Goal: Transaction & Acquisition: Purchase product/service

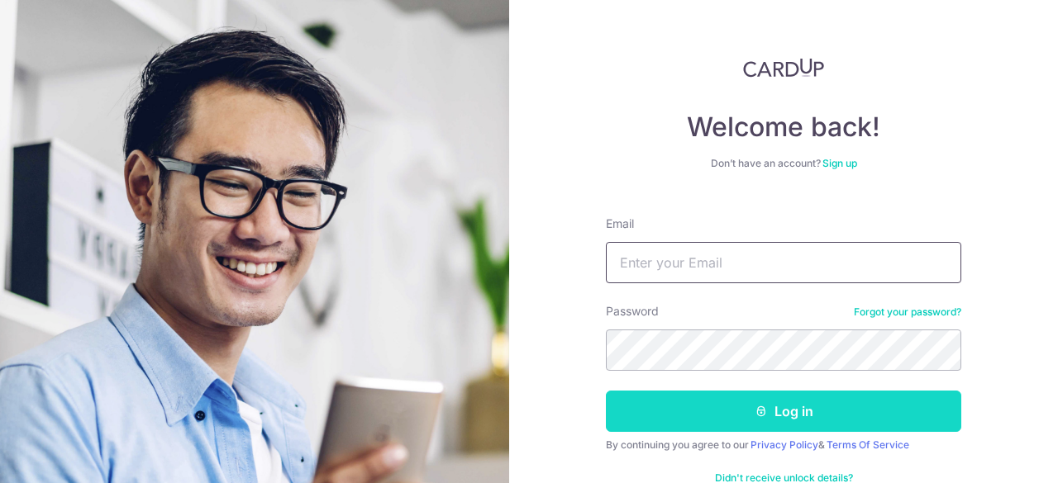
type input "mike2mary@gmail.com"
click at [770, 402] on button "Log in" at bounding box center [783, 411] width 355 height 41
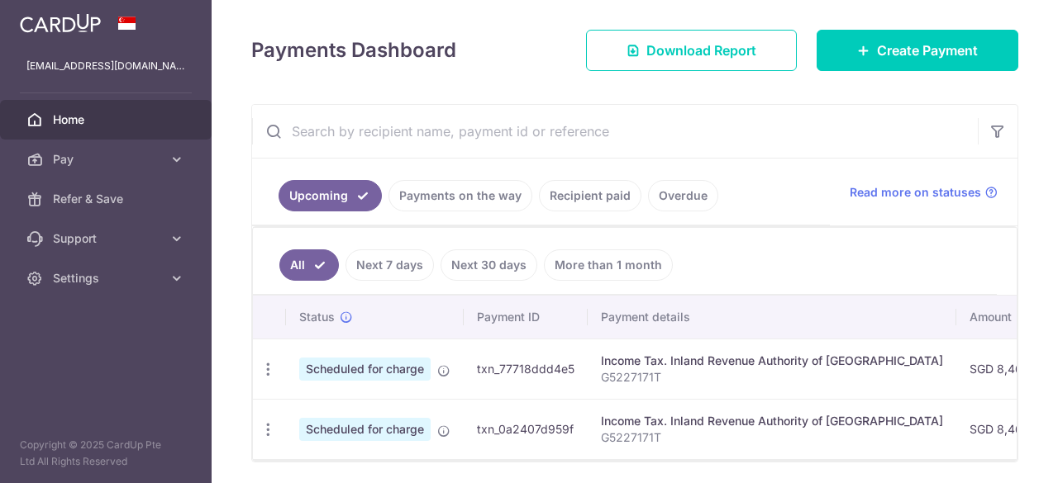
scroll to position [274, 0]
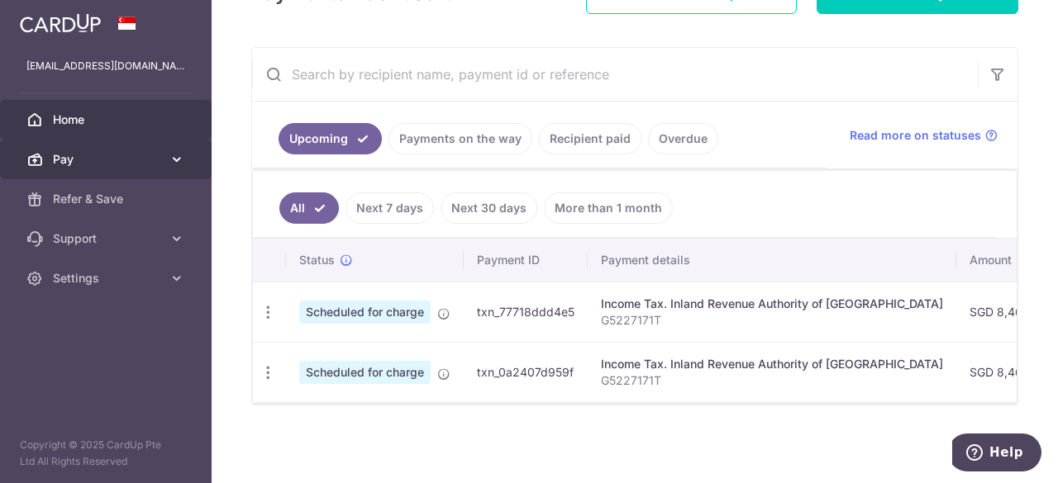
click at [92, 160] on span "Pay" at bounding box center [107, 159] width 109 height 17
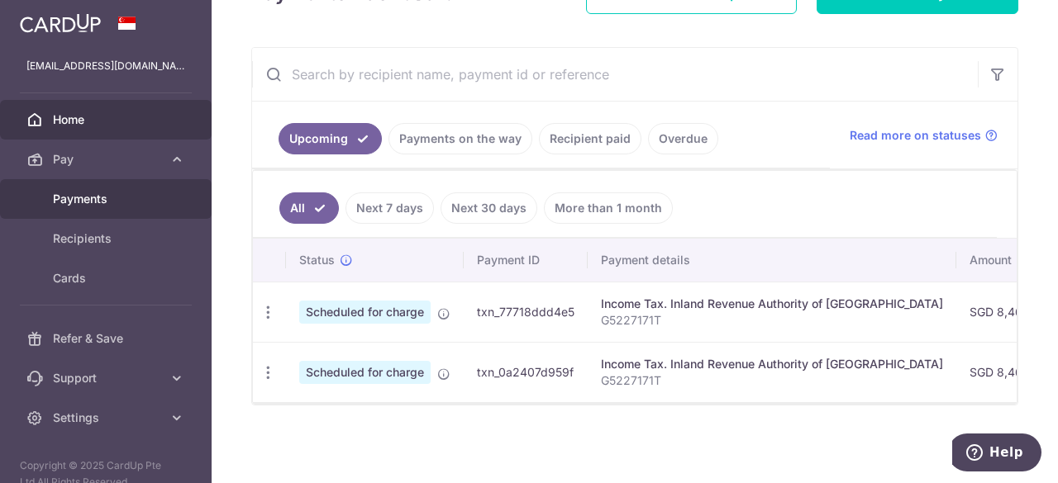
click at [88, 196] on span "Payments" at bounding box center [107, 199] width 109 height 17
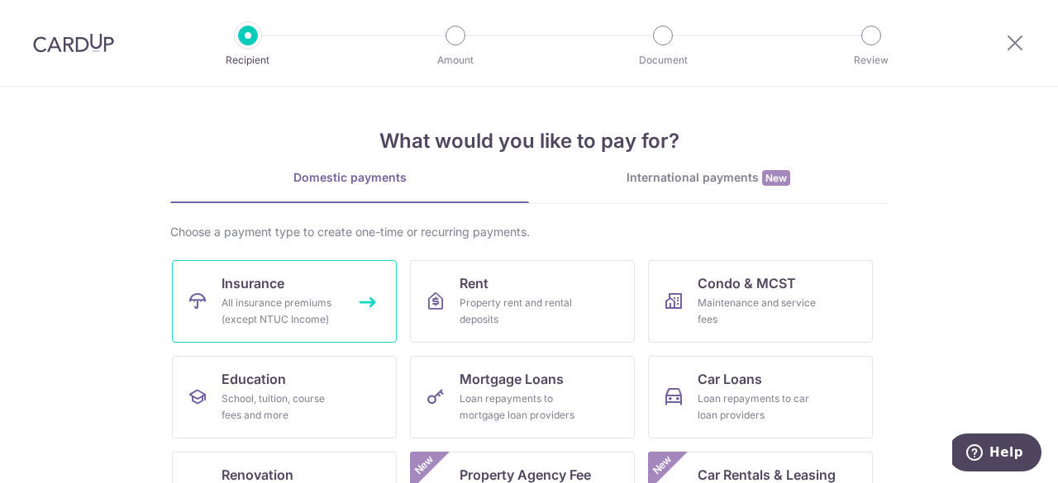
click at [286, 297] on div "All insurance premiums (except NTUC Income)" at bounding box center [280, 311] width 119 height 33
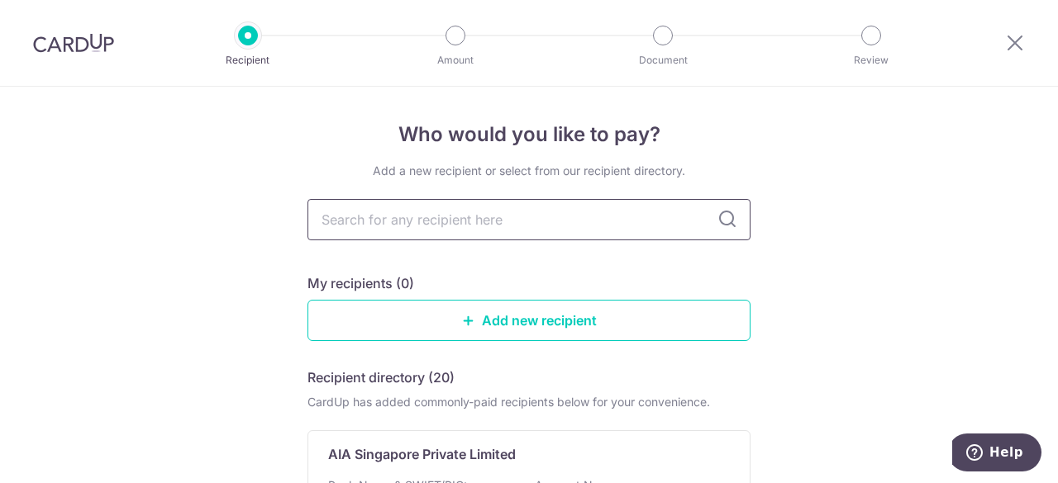
click at [612, 222] on input "text" at bounding box center [528, 219] width 443 height 41
type input "pru"
type input "p"
click at [709, 222] on input "text" at bounding box center [528, 219] width 443 height 41
click at [468, 231] on input "text" at bounding box center [528, 219] width 443 height 41
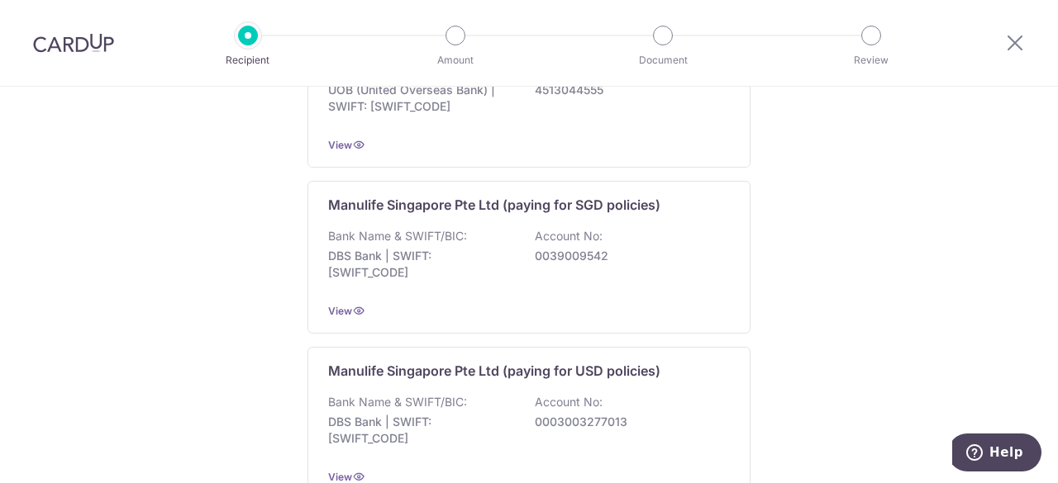
scroll to position [1763, 0]
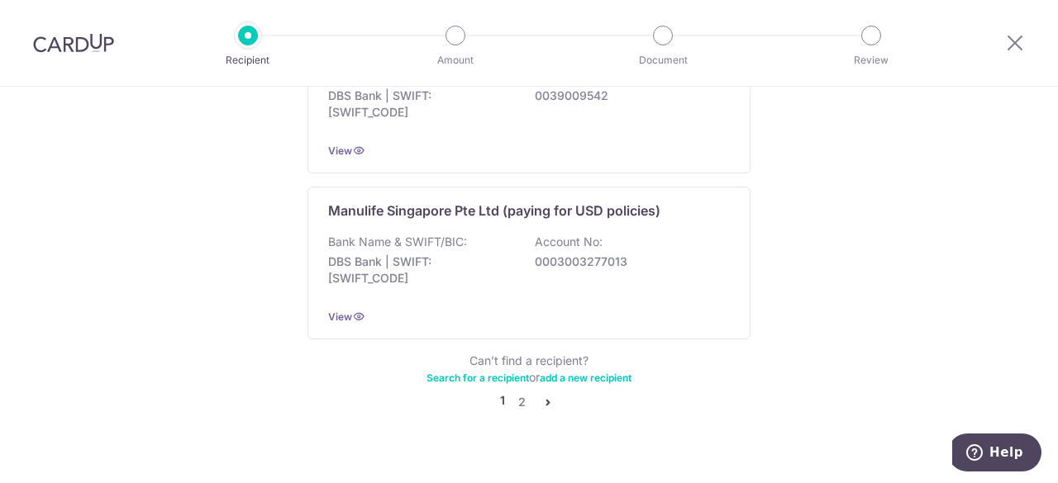
click at [543, 396] on icon "pager" at bounding box center [547, 402] width 13 height 13
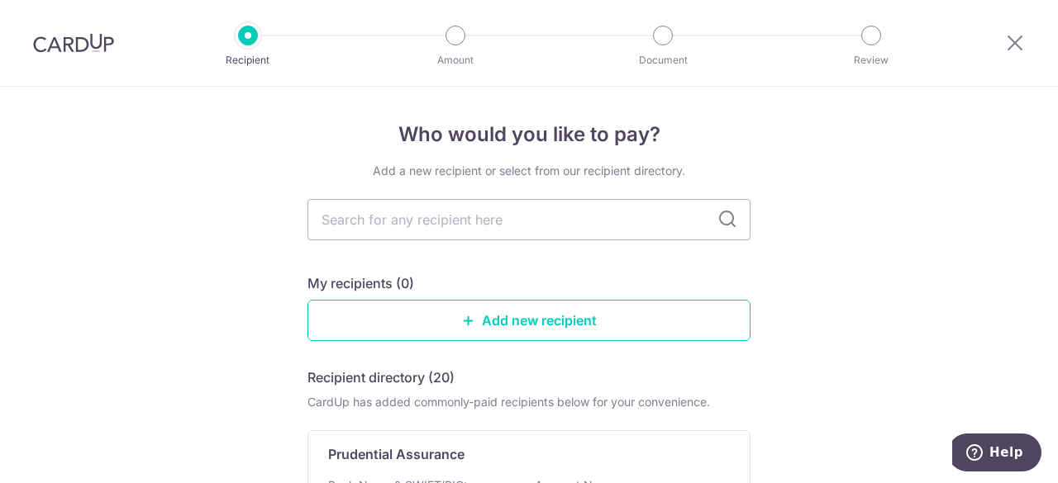
scroll to position [207, 0]
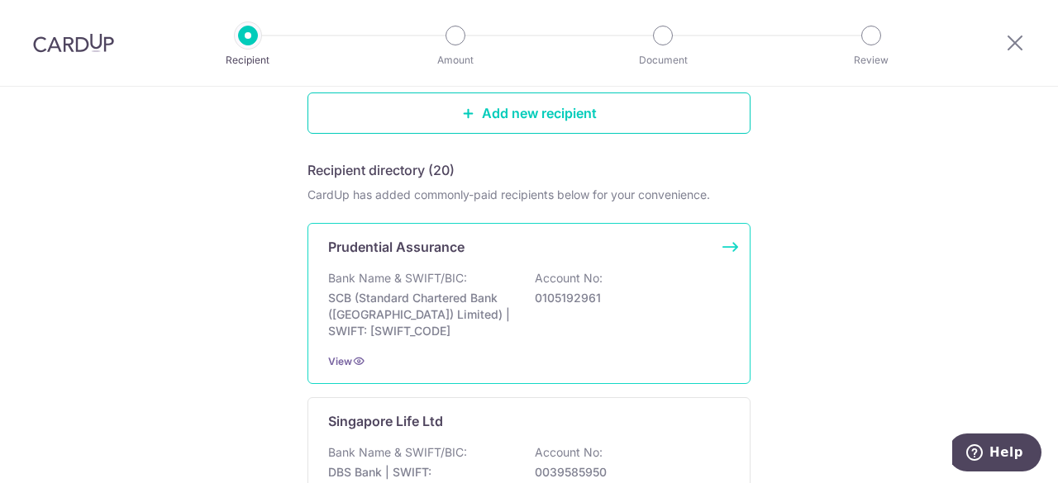
click at [450, 312] on p "SCB (Standard Chartered Bank (Singapore) Limited) | SWIFT: SCBLSG22XXX" at bounding box center [420, 315] width 185 height 50
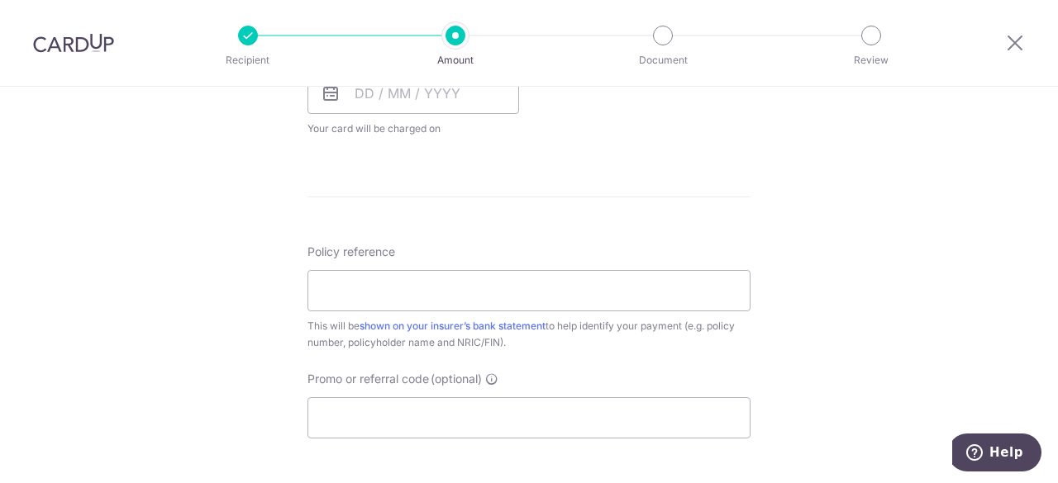
scroll to position [807, 0]
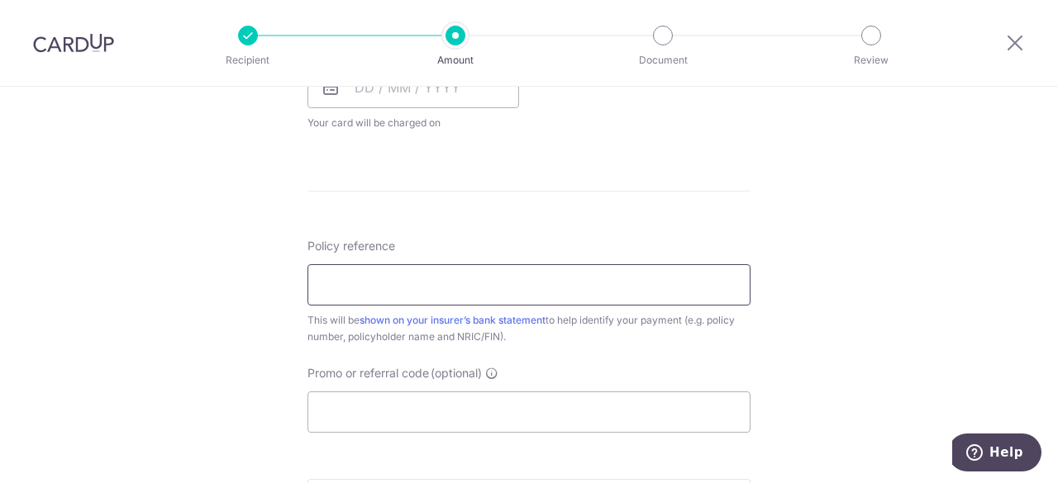
click at [418, 293] on input "Policy reference" at bounding box center [528, 284] width 443 height 41
paste input "56467868"
type input "56467868"
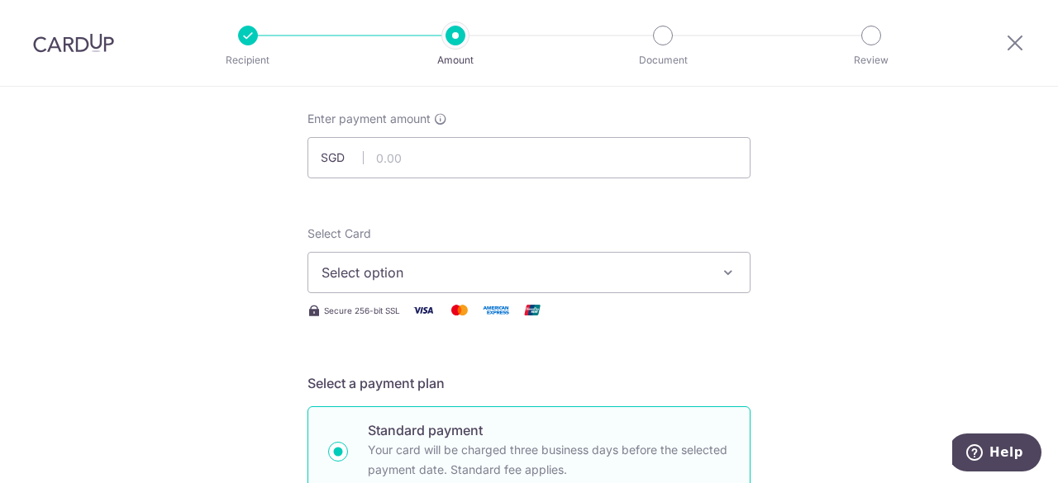
scroll to position [0, 0]
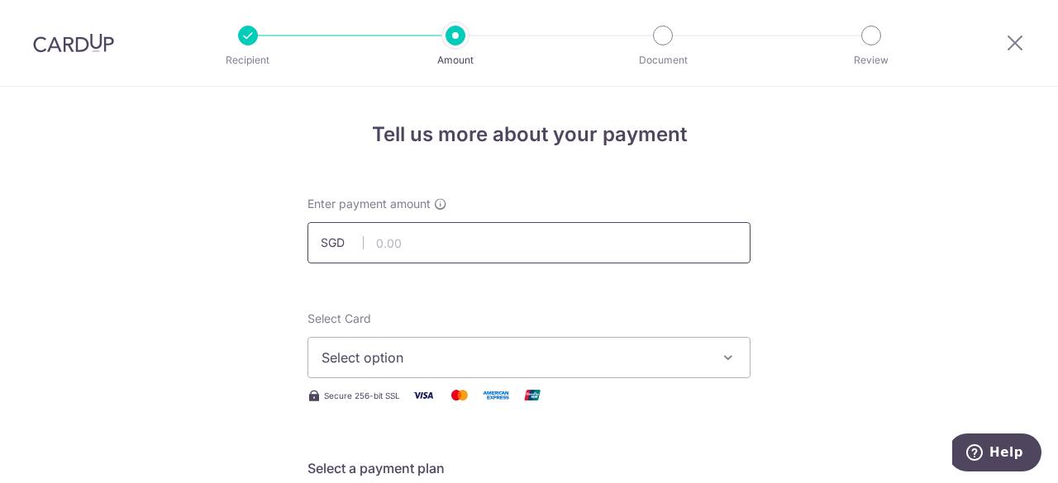
click at [564, 236] on input "text" at bounding box center [528, 242] width 443 height 41
type input "3,735.00"
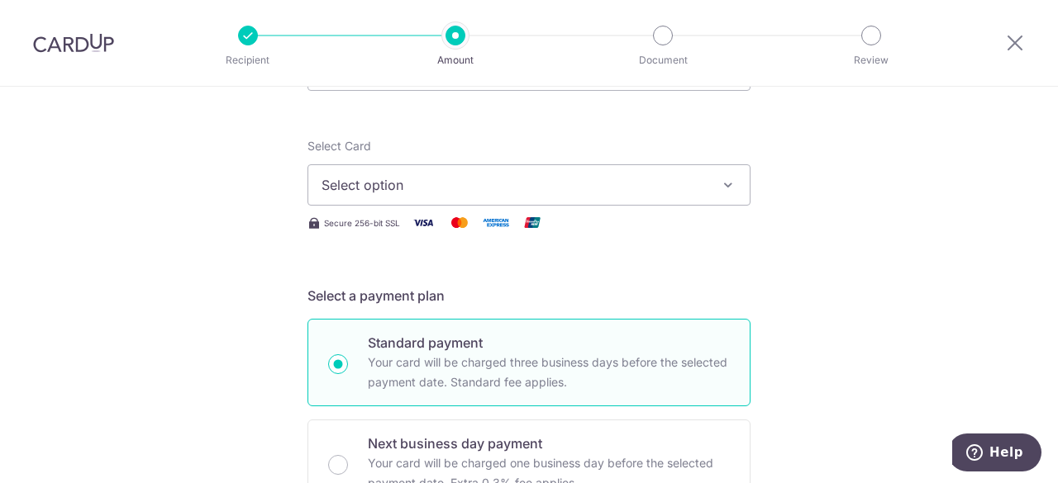
scroll to position [174, 0]
click at [393, 193] on span "Select option" at bounding box center [513, 184] width 385 height 20
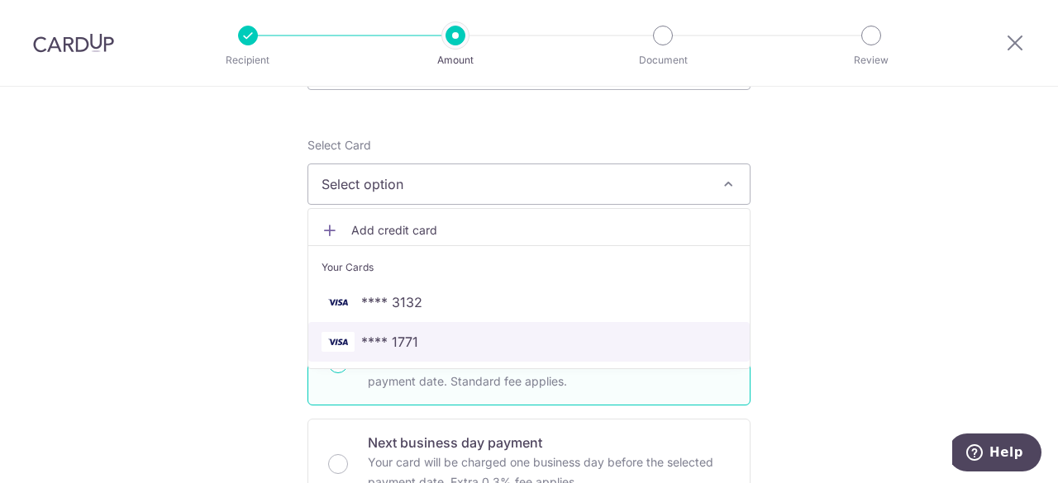
click at [388, 338] on span "**** 1771" at bounding box center [389, 342] width 57 height 20
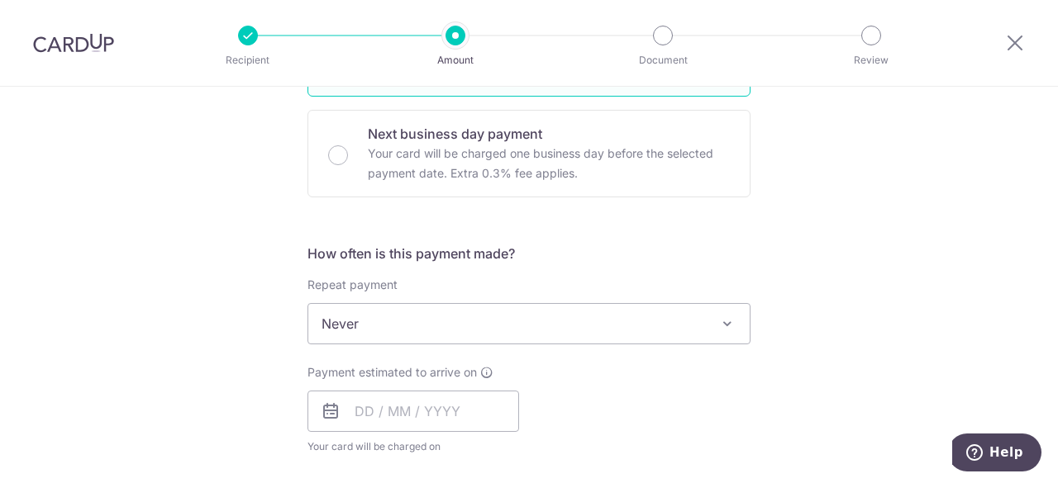
scroll to position [626, 0]
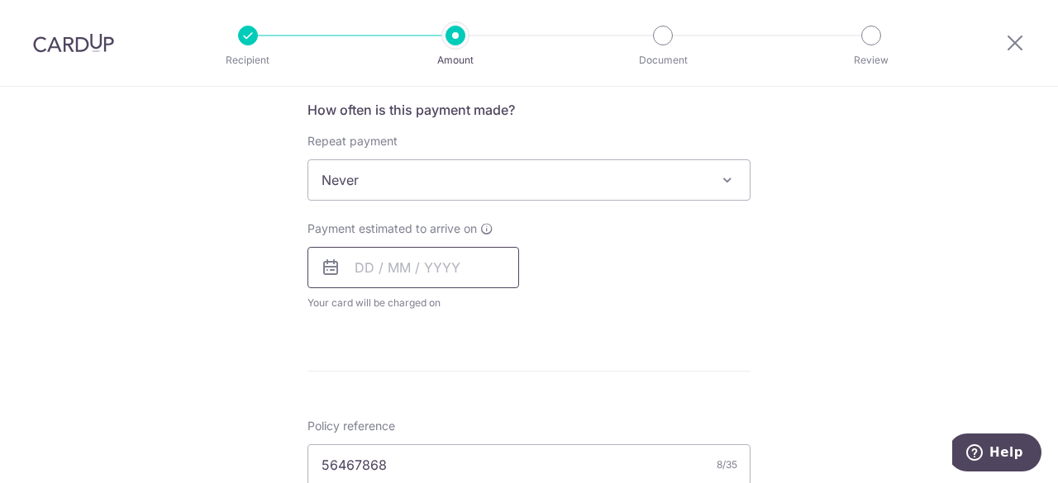
click at [452, 252] on input "text" at bounding box center [413, 267] width 212 height 41
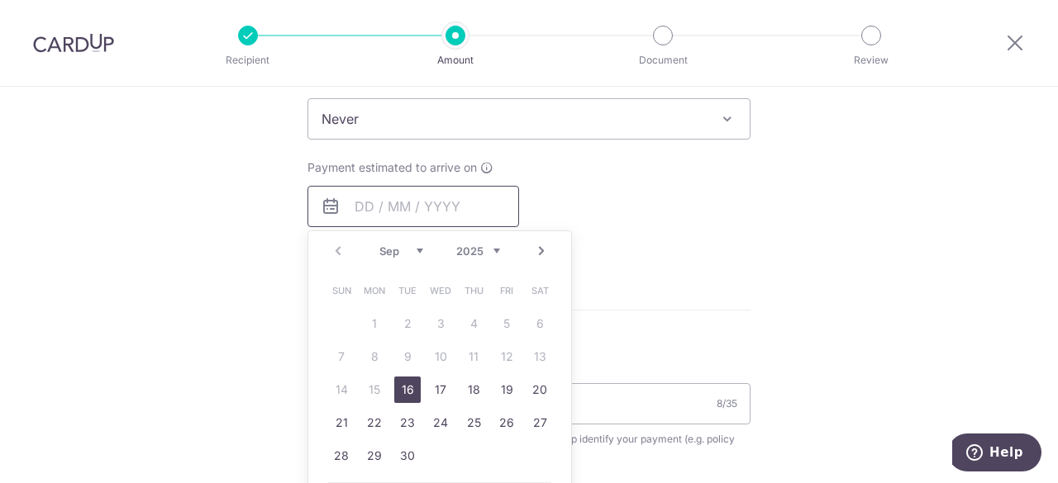
scroll to position [689, 0]
click at [493, 388] on link "19" at bounding box center [506, 388] width 26 height 26
type input "19/09/2025"
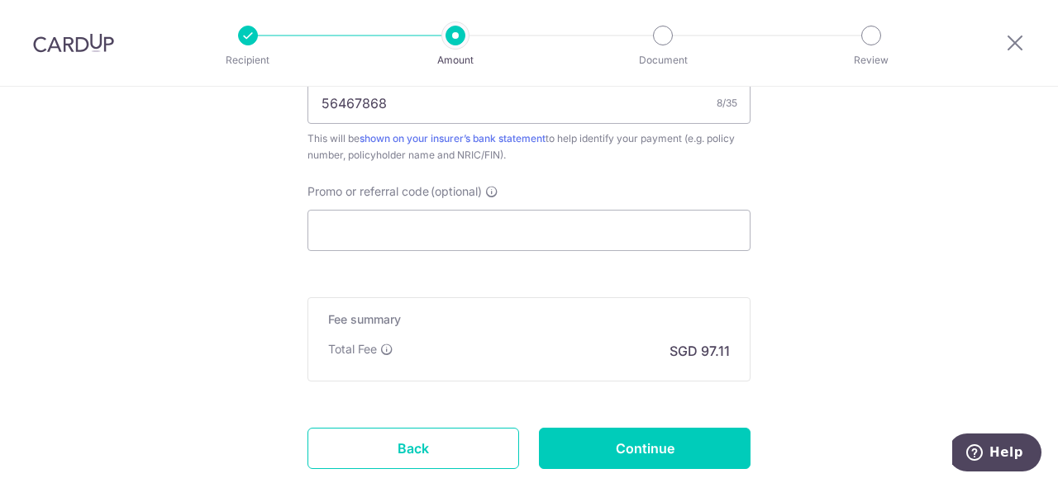
scroll to position [1162, 0]
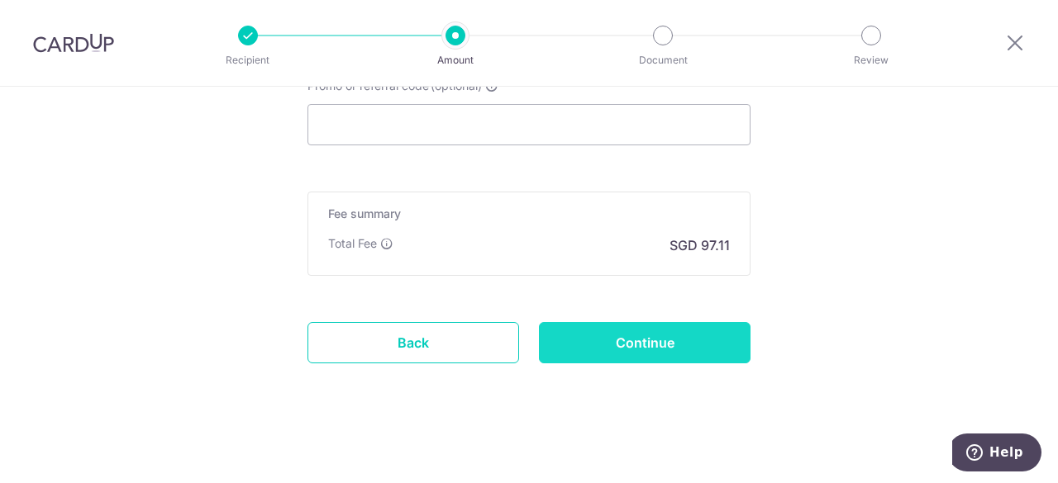
click at [671, 334] on input "Continue" at bounding box center [645, 342] width 212 height 41
type input "Create Schedule"
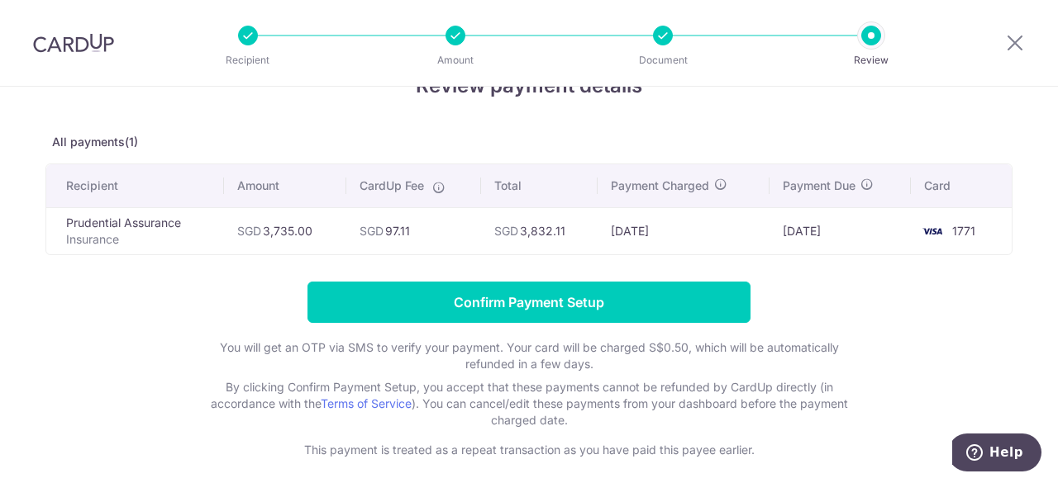
scroll to position [119, 0]
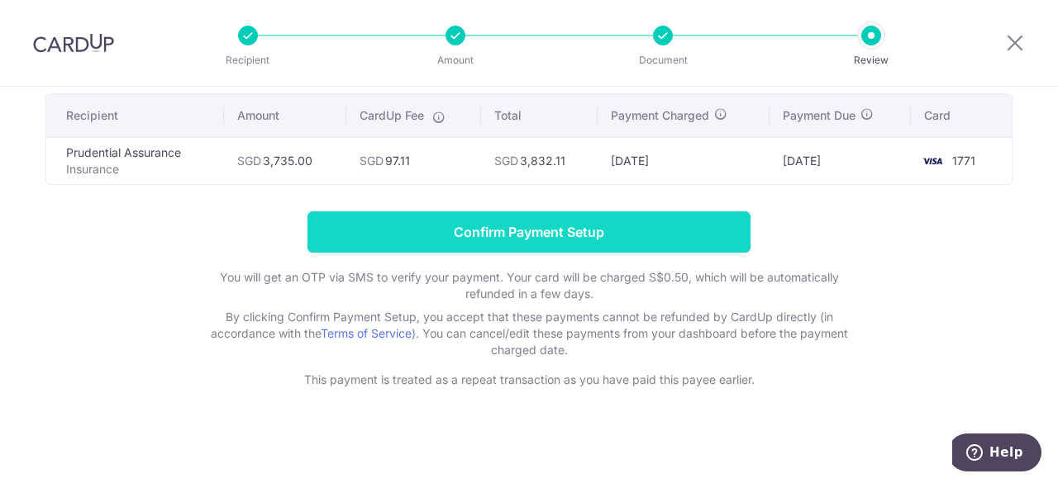
click at [572, 219] on input "Confirm Payment Setup" at bounding box center [528, 232] width 443 height 41
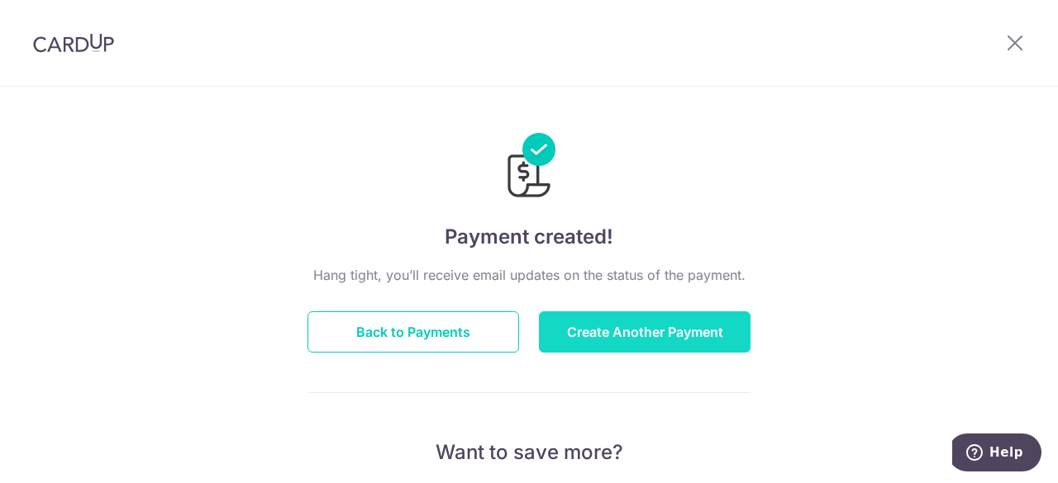
click at [618, 317] on button "Create Another Payment" at bounding box center [645, 332] width 212 height 41
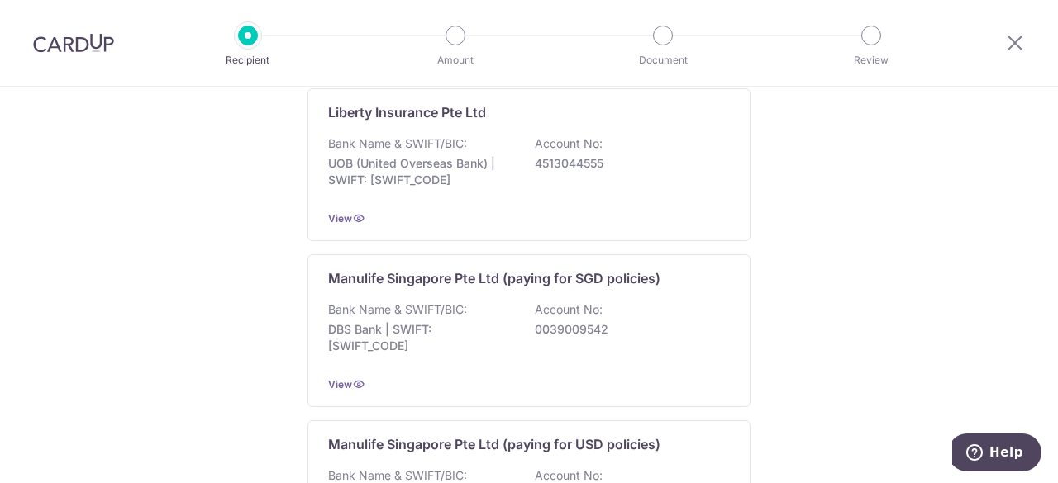
scroll to position [1763, 0]
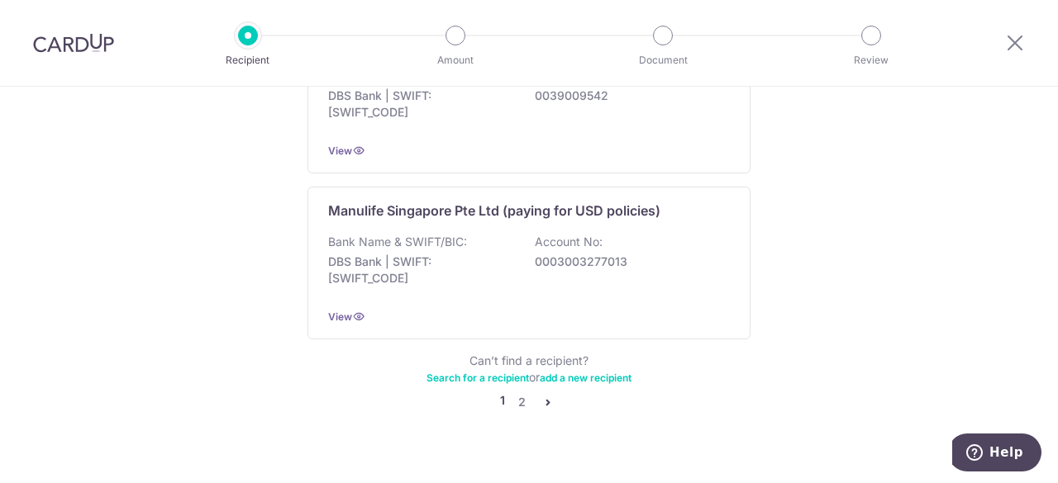
click at [547, 396] on icon "pager" at bounding box center [547, 402] width 13 height 13
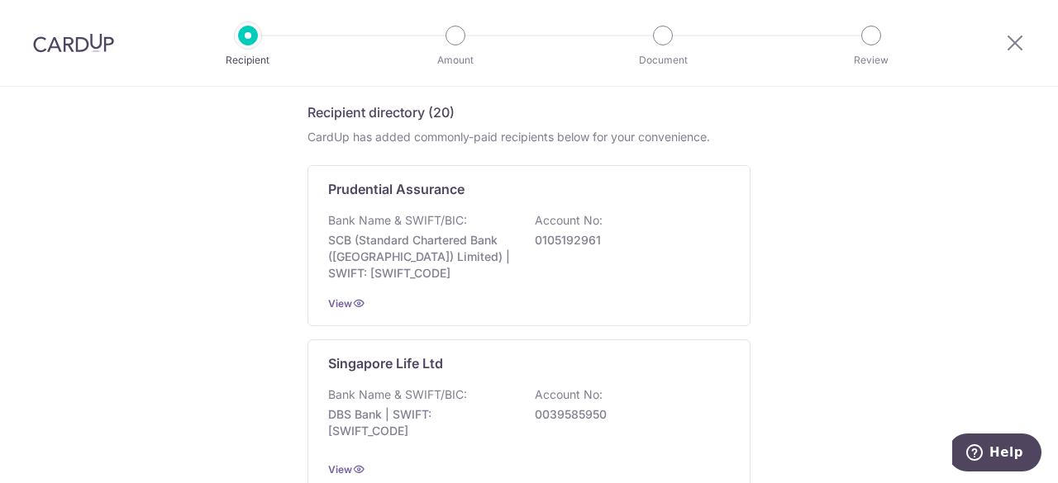
scroll to position [266, 0]
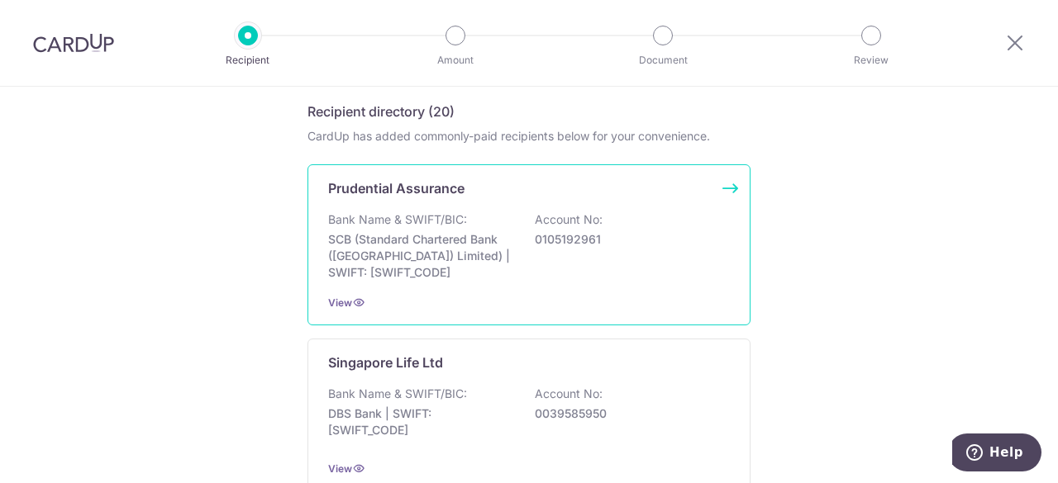
click at [511, 277] on div "Bank Name & SWIFT/BIC: SCB (Standard Chartered Bank (Singapore) Limited) | SWIF…" at bounding box center [529, 246] width 402 height 69
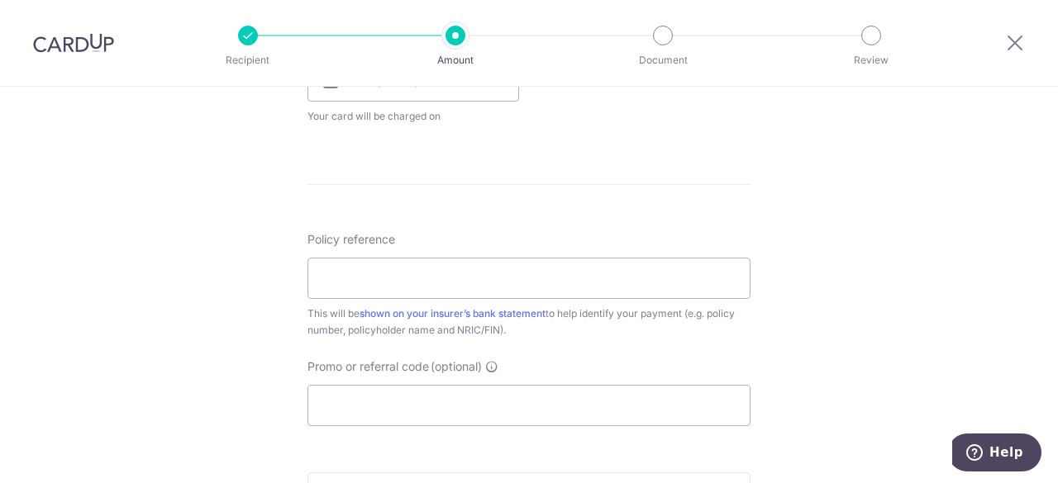
scroll to position [821, 0]
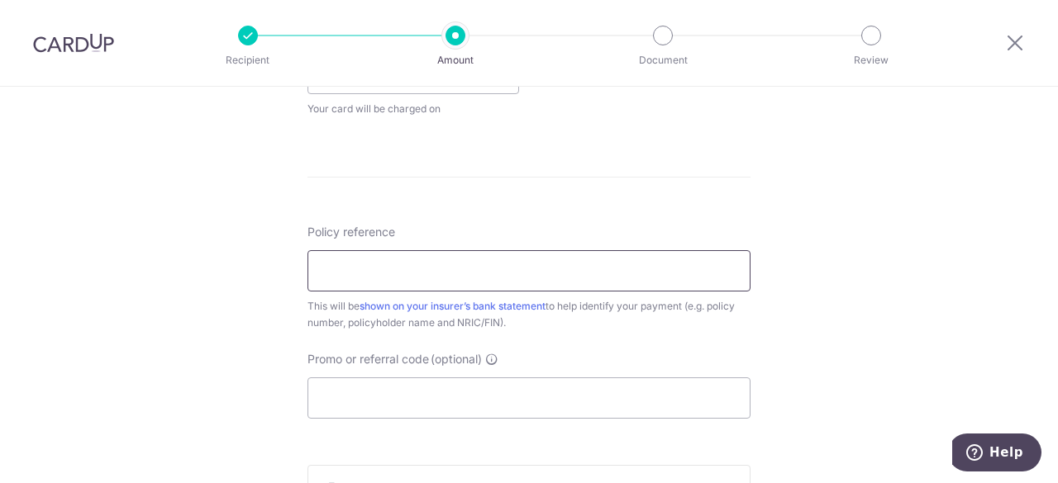
click at [340, 271] on input "Policy reference" at bounding box center [528, 270] width 443 height 41
paste input "56467877"
type input "56467877"
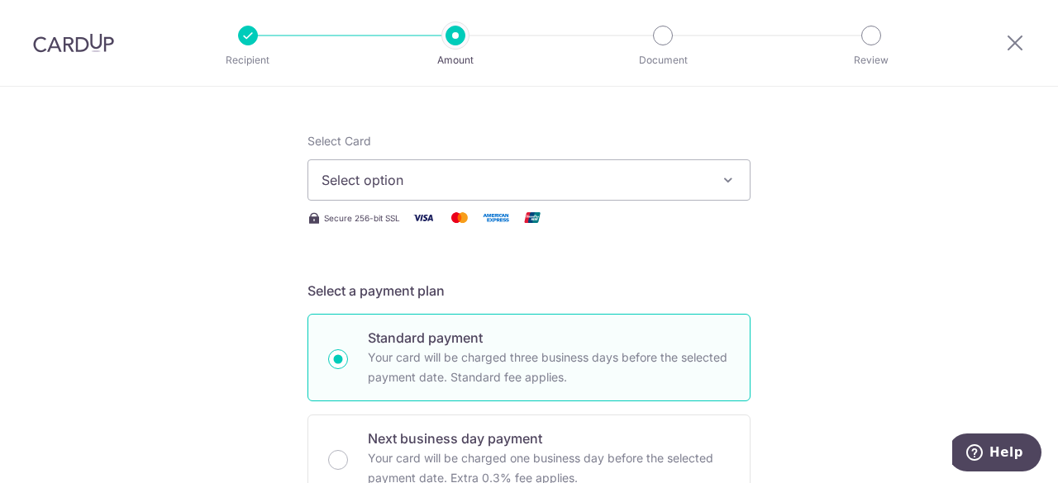
scroll to position [0, 0]
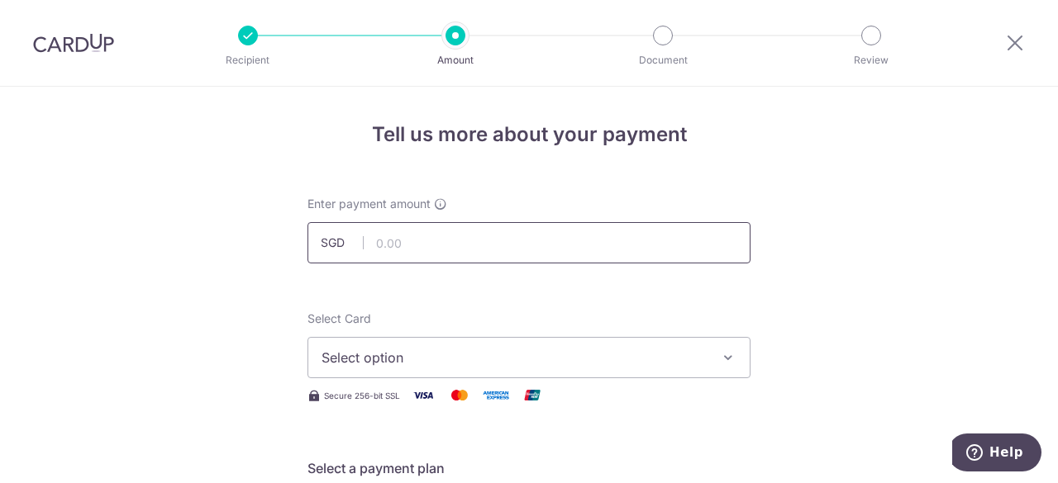
click at [469, 236] on input "text" at bounding box center [528, 242] width 443 height 41
type input "1,506.20"
click at [496, 361] on span "Select option" at bounding box center [513, 358] width 385 height 20
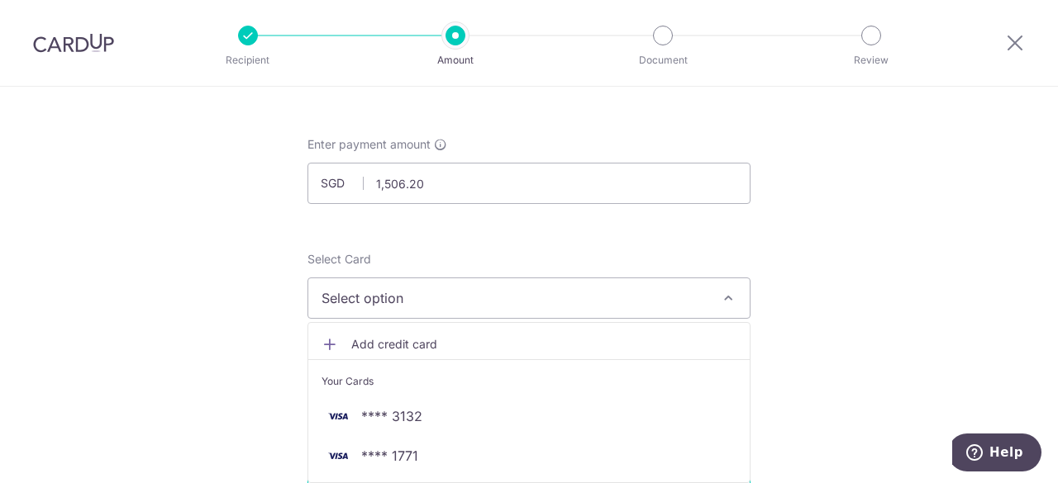
scroll to position [63, 0]
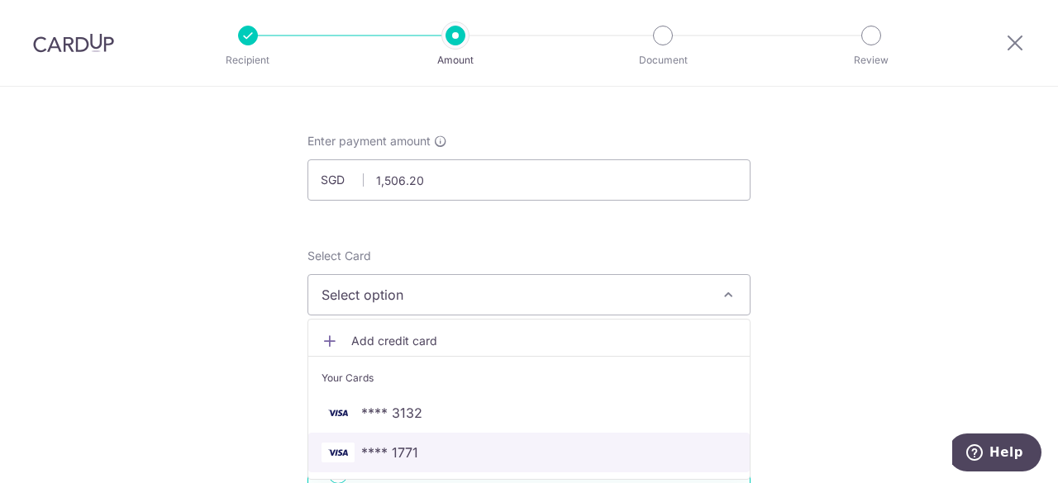
click at [367, 460] on span "**** 1771" at bounding box center [389, 453] width 57 height 20
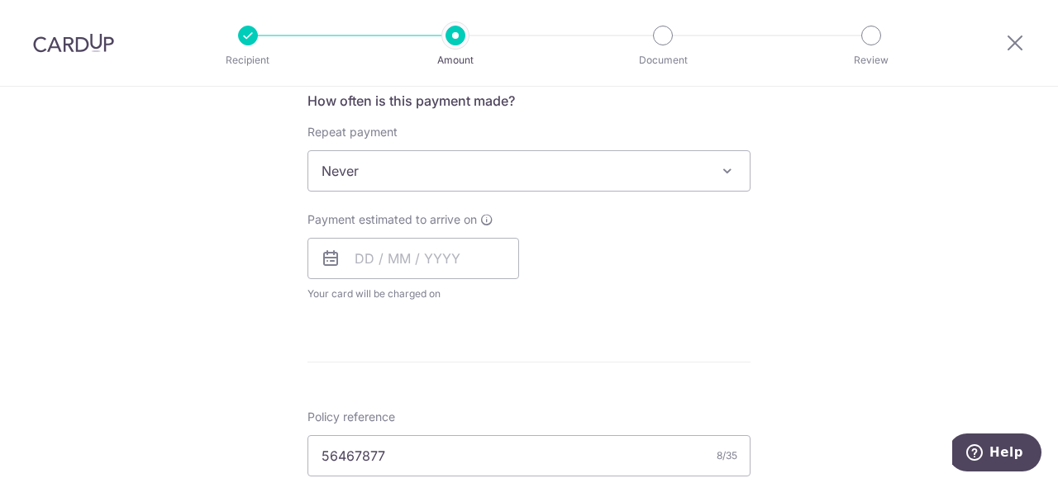
scroll to position [611, 0]
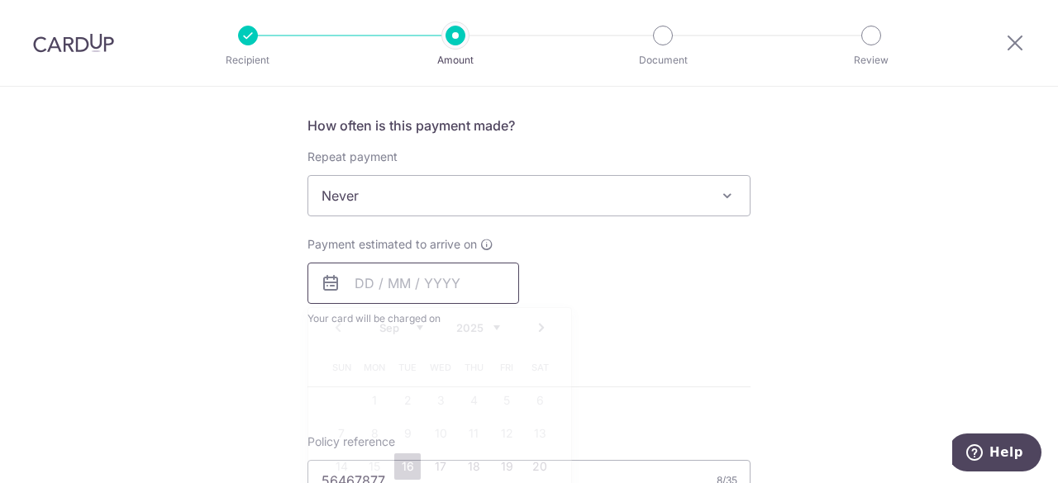
click at [473, 276] on input "text" at bounding box center [413, 283] width 212 height 41
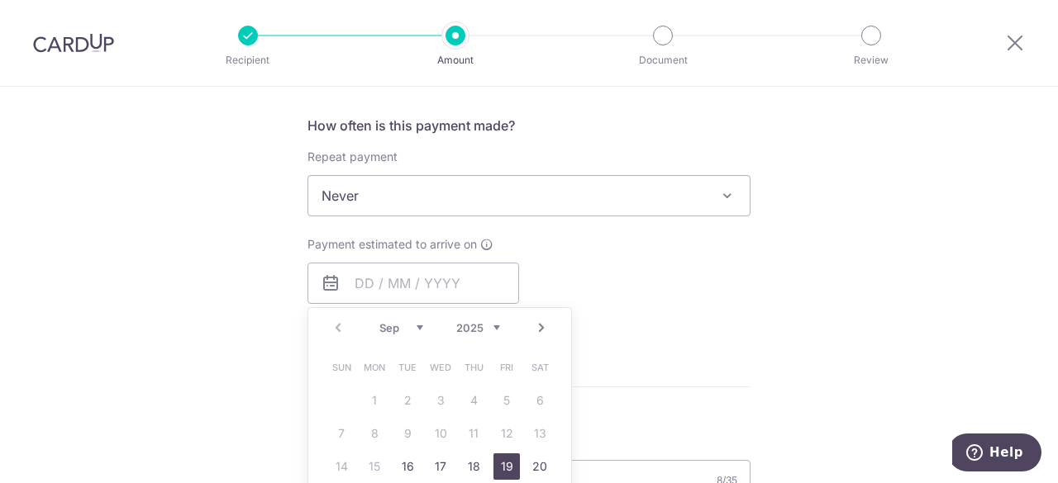
click at [504, 465] on link "19" at bounding box center [506, 467] width 26 height 26
type input "19/09/2025"
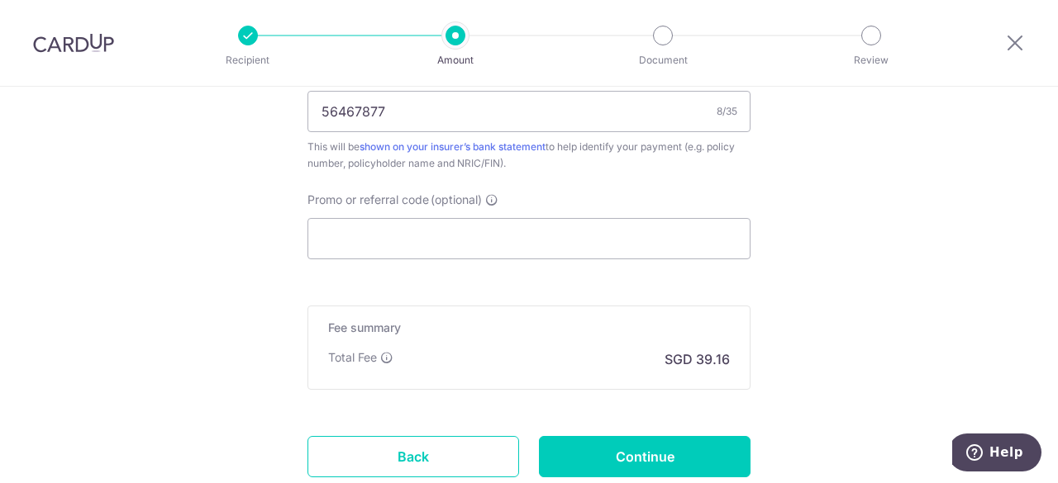
scroll to position [1049, 0]
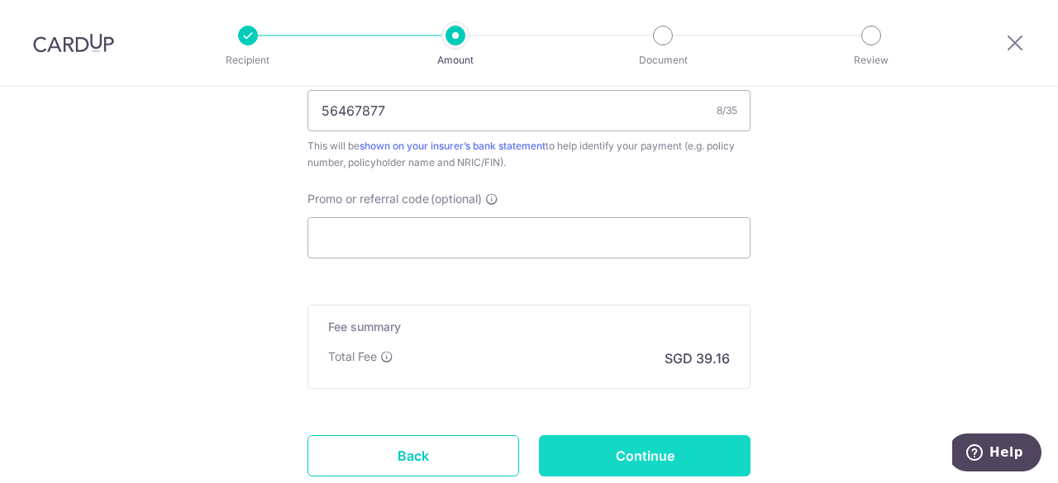
click at [633, 445] on input "Continue" at bounding box center [645, 456] width 212 height 41
type input "Create Schedule"
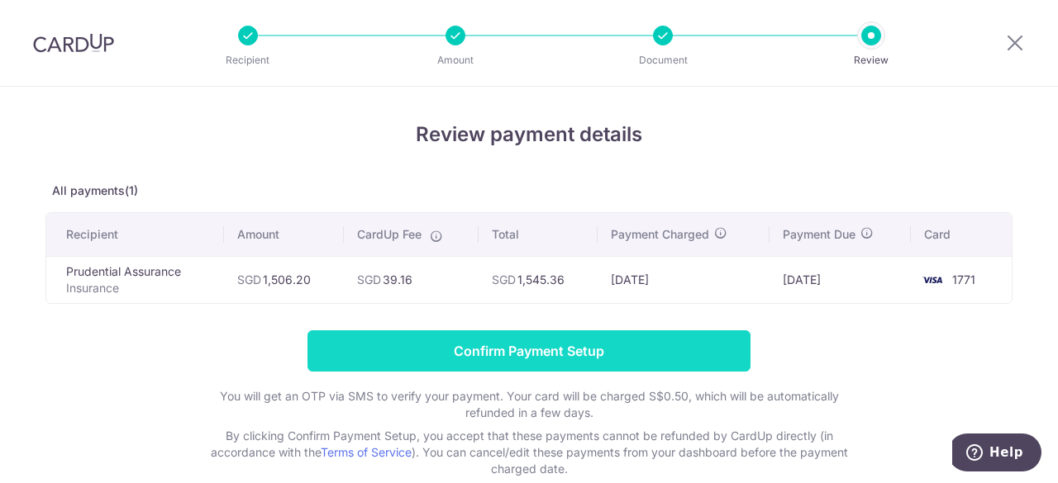
click at [580, 345] on input "Confirm Payment Setup" at bounding box center [528, 351] width 443 height 41
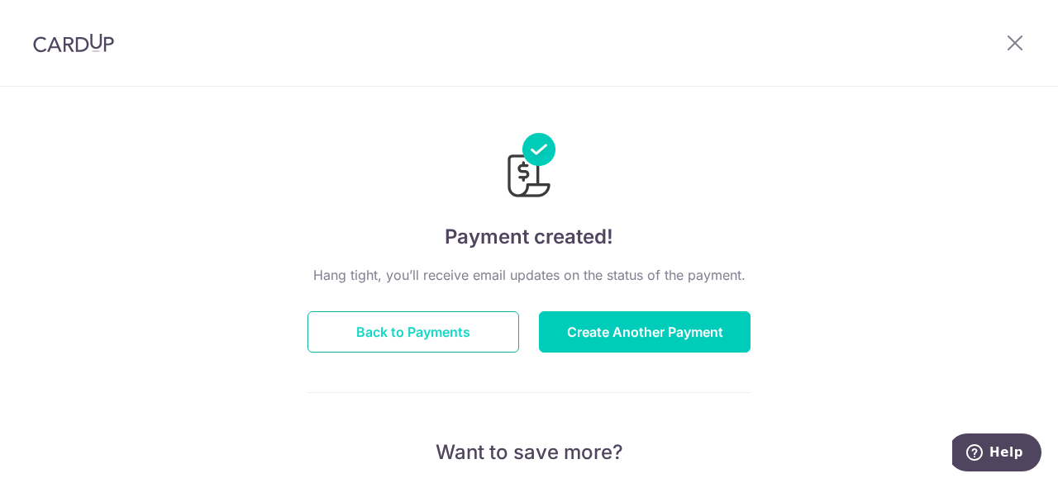
click at [396, 333] on button "Back to Payments" at bounding box center [413, 332] width 212 height 41
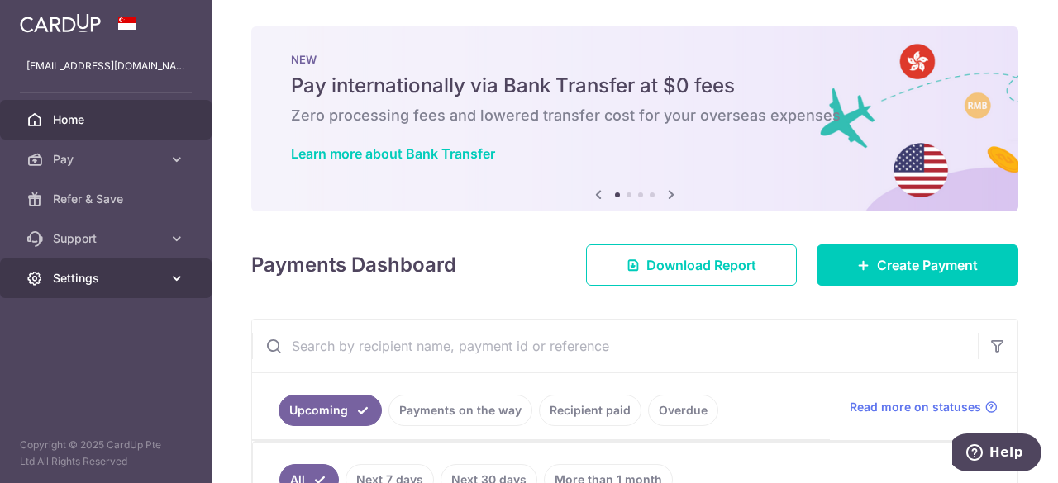
click at [177, 279] on icon at bounding box center [177, 278] width 17 height 17
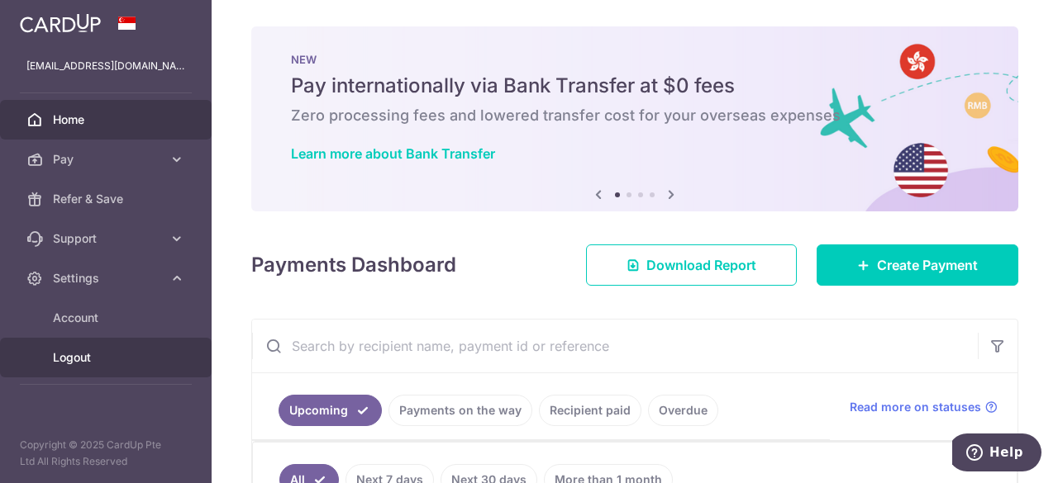
click at [84, 359] on span "Logout" at bounding box center [107, 358] width 109 height 17
